Goal: Information Seeking & Learning: Learn about a topic

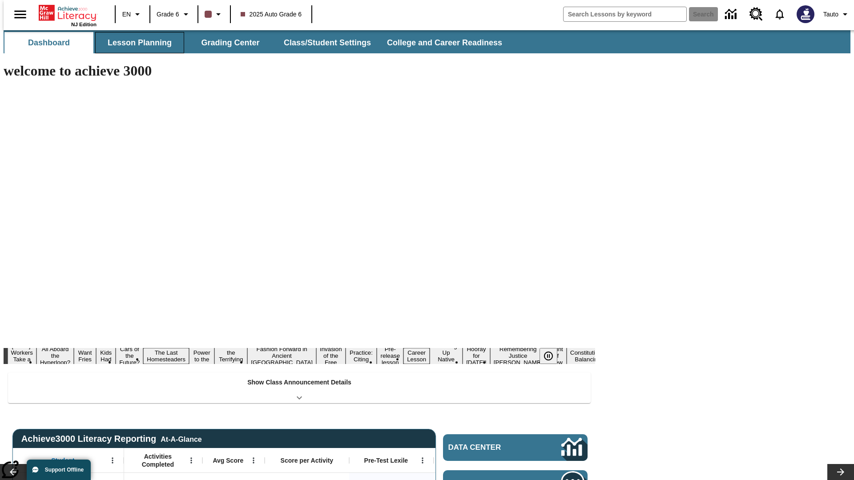
click at [136, 43] on button "Lesson Planning" at bounding box center [139, 42] width 89 height 21
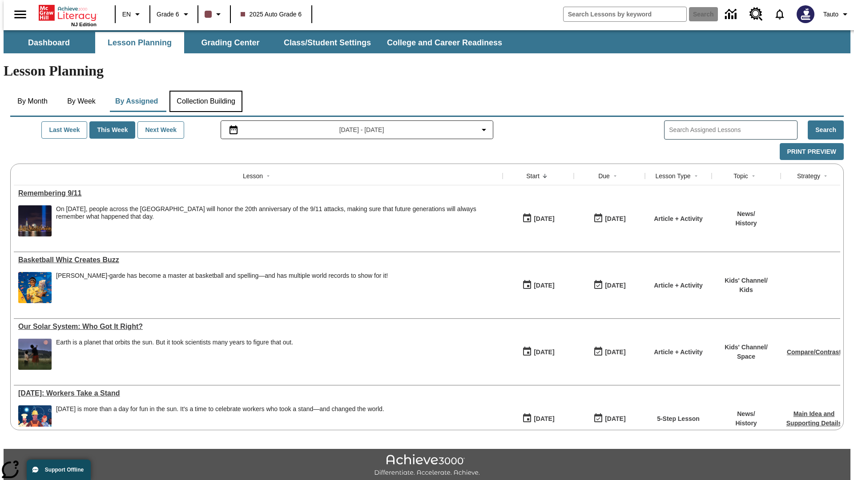
click at [205, 91] on button "Collection Building" at bounding box center [205, 101] width 73 height 21
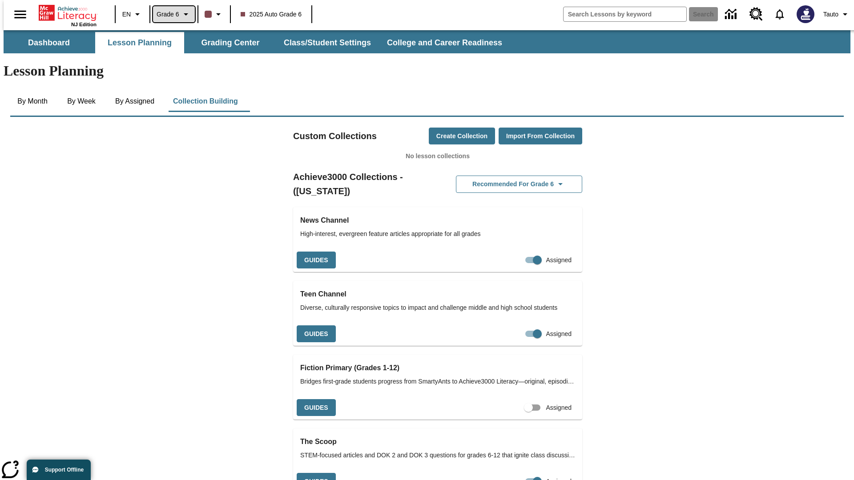
click at [171, 14] on span "Grade 6" at bounding box center [168, 14] width 23 height 9
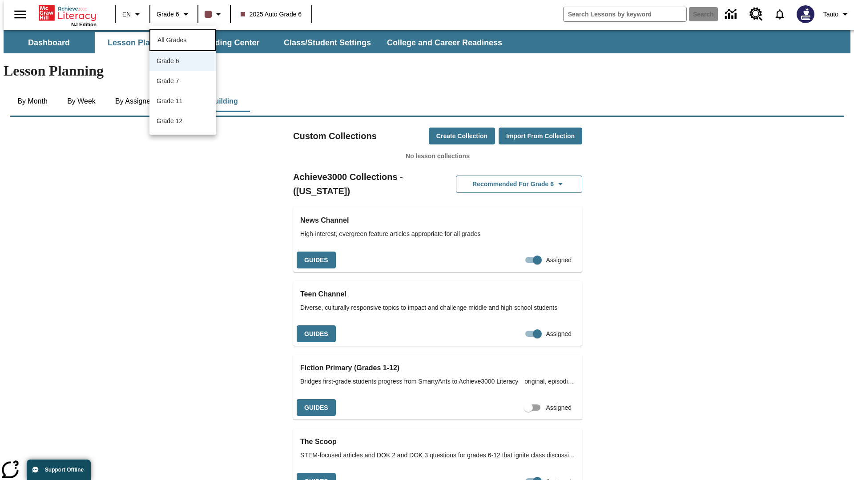
click at [183, 39] on span "All Grades" at bounding box center [171, 39] width 29 height 7
